Goal: Download file/media

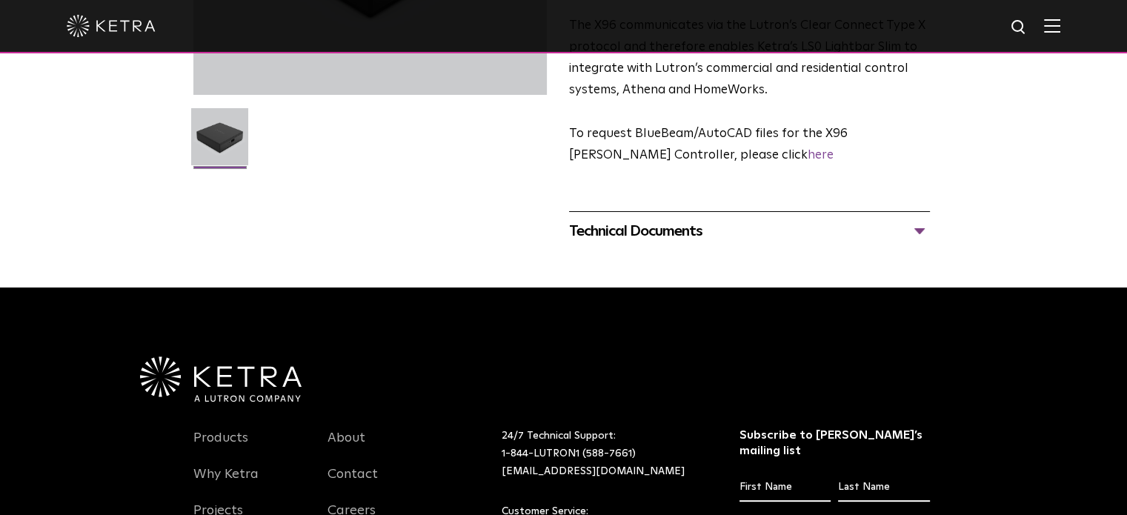
scroll to position [369, 0]
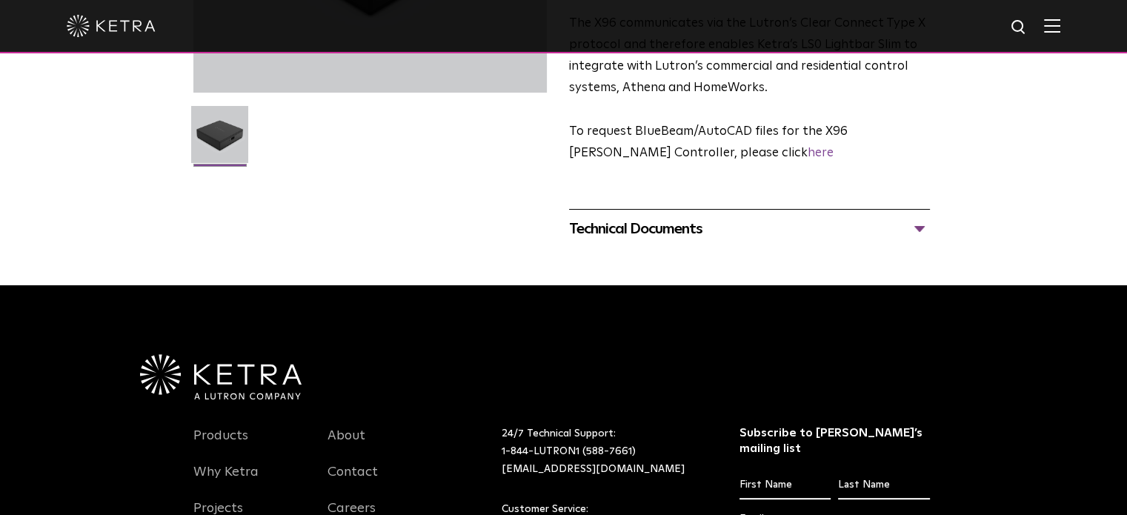
click at [649, 217] on div "Technical Documents" at bounding box center [749, 229] width 361 height 24
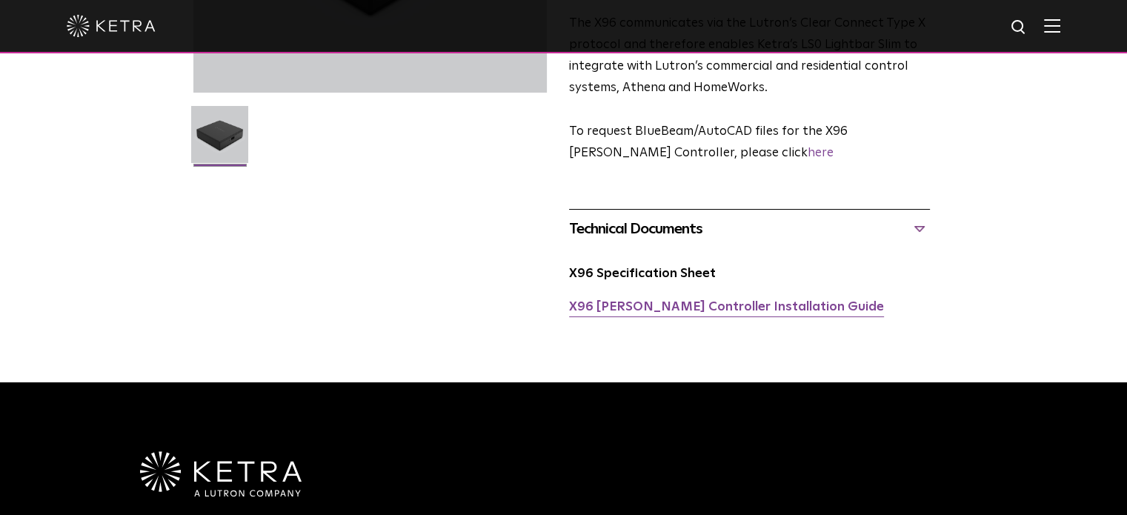
click at [628, 301] on link "X96 [PERSON_NAME] Controller Installation Guide" at bounding box center [726, 307] width 315 height 13
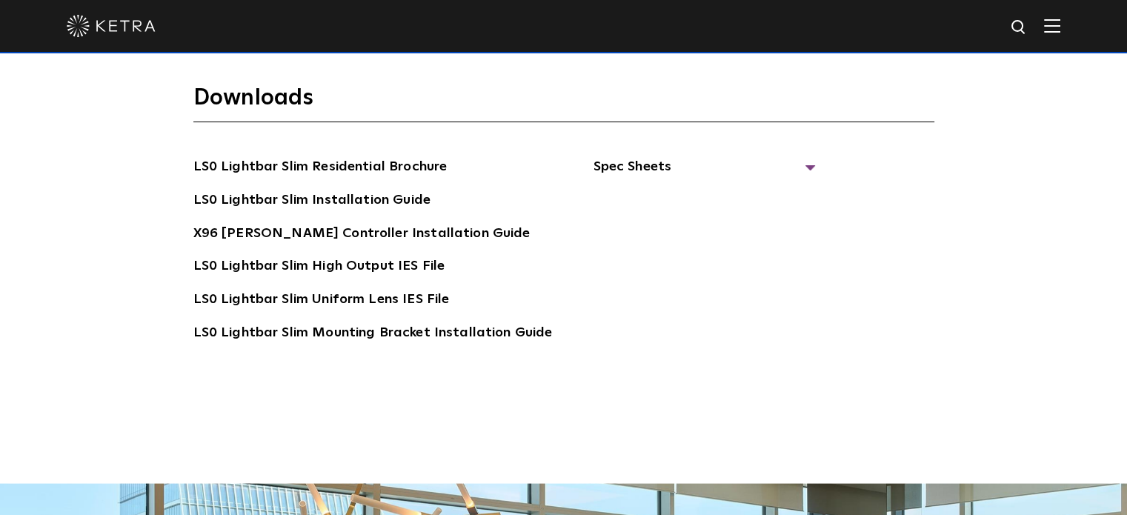
scroll to position [2657, 0]
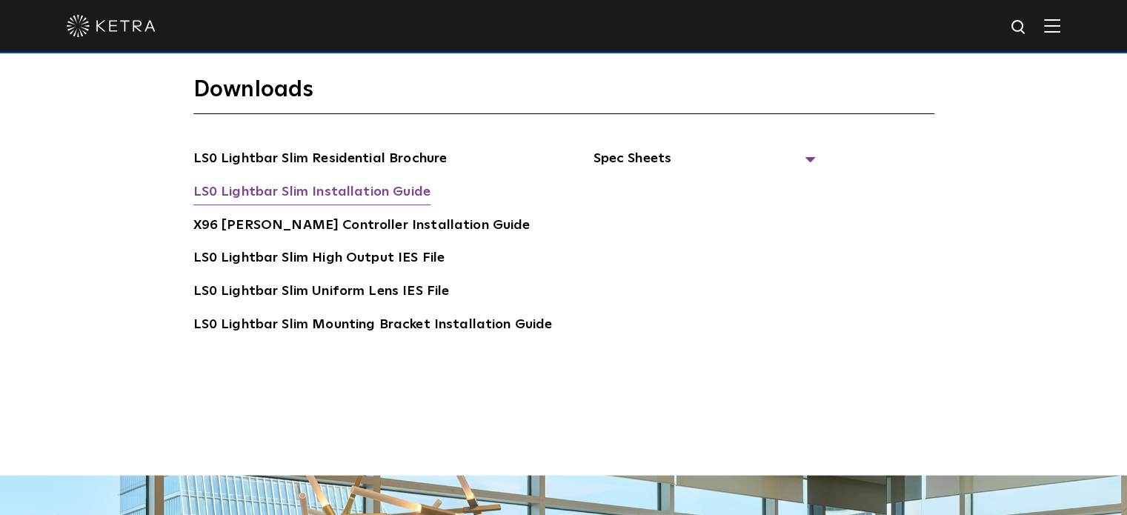
click at [381, 181] on link "LS0 Lightbar Slim Installation Guide" at bounding box center [311, 193] width 237 height 24
